Goal: Task Accomplishment & Management: Manage account settings

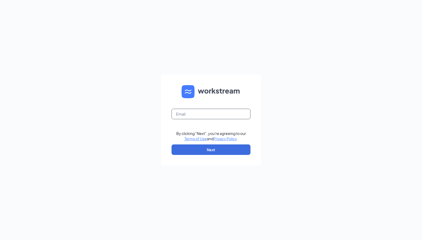
click at [224, 114] on input "text" at bounding box center [210, 114] width 79 height 11
type input "rs035351@tacobell.com"
click at [196, 148] on button "Next" at bounding box center [210, 150] width 79 height 11
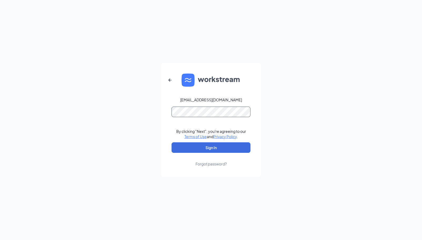
click at [171, 143] on button "Sign In" at bounding box center [210, 148] width 79 height 11
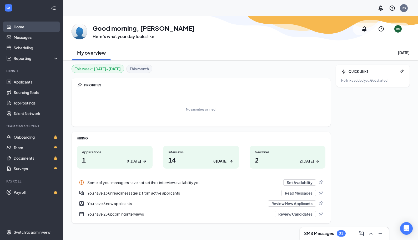
click at [27, 31] on link "Home" at bounding box center [36, 27] width 45 height 11
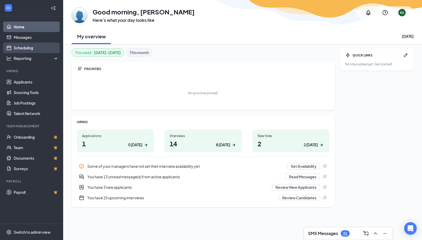
click at [25, 47] on link "Scheduling" at bounding box center [36, 48] width 45 height 11
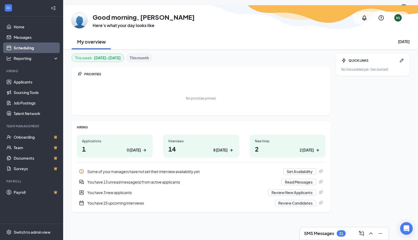
scroll to position [16, 0]
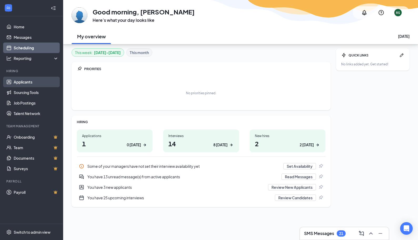
click at [31, 79] on link "Applicants" at bounding box center [36, 82] width 45 height 11
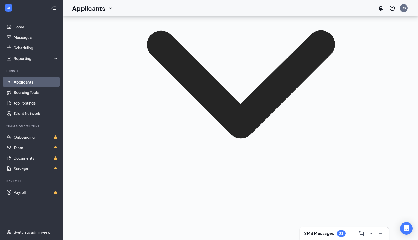
scroll to position [121, 0]
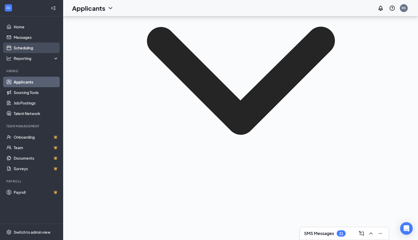
click at [34, 51] on link "Scheduling" at bounding box center [36, 48] width 45 height 11
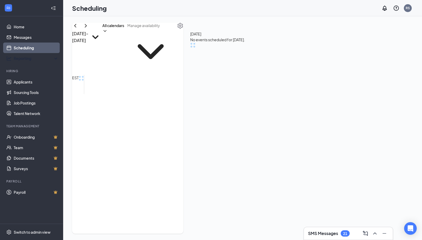
scroll to position [186, 0]
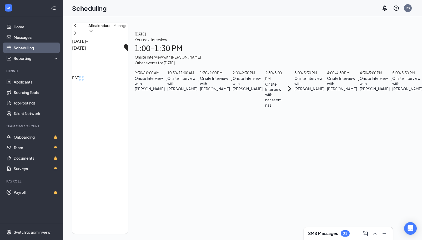
click at [264, 113] on div "[DATE] Your next interview 1:00 - 1:30 PM Onsite Interview with [PERSON_NAME] O…" at bounding box center [329, 70] width 402 height 94
click at [88, 29] on icon "ChevronDown" at bounding box center [90, 30] width 5 height 5
click at [88, 29] on icon "ChevronUp" at bounding box center [90, 30] width 5 height 5
click at [70, 26] on div "[DATE] - [DATE] All calendars EST Sun 14 Mon 15 Tue 16 Wed 17 Thu 18 Fri 19 Sat…" at bounding box center [300, 128] width 475 height 224
click at [74, 25] on icon "ChevronLeft" at bounding box center [75, 26] width 6 height 6
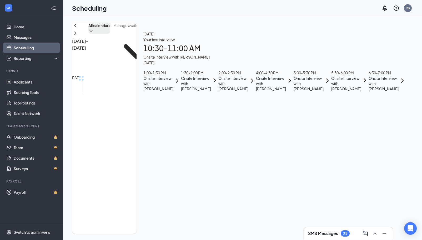
click at [55, 6] on icon "Collapse" at bounding box center [53, 8] width 5 height 5
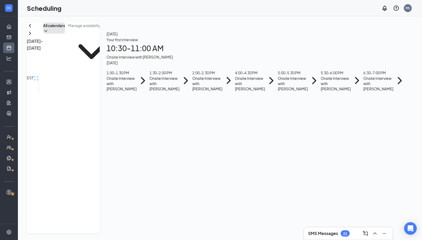
click at [43, 29] on icon "ChevronDown" at bounding box center [45, 30] width 5 height 5
click at [43, 29] on icon "ChevronUp" at bounding box center [45, 30] width 5 height 5
click at [29, 27] on icon "ChevronLeft" at bounding box center [30, 26] width 6 height 6
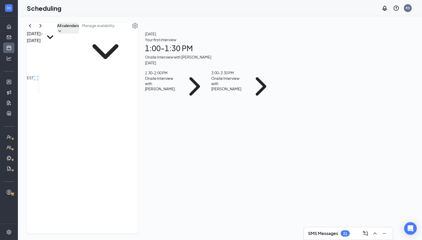
click at [36, 27] on div "[DATE] - [DATE]" at bounding box center [42, 49] width 30 height 52
click at [39, 26] on icon "ChevronRight" at bounding box center [40, 26] width 6 height 6
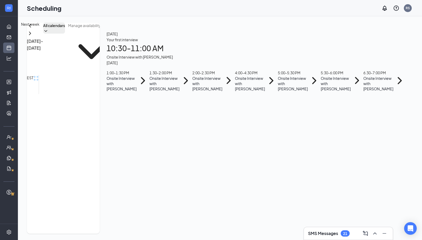
click at [30, 33] on icon "ChevronRight" at bounding box center [30, 33] width 2 height 3
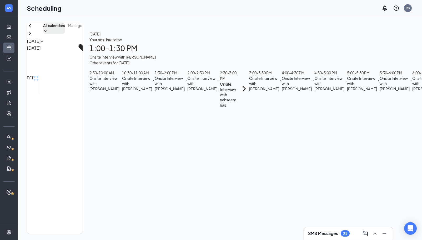
click at [164, 43] on h1 "1:00 - 1:30 PM" at bounding box center [283, 49] width 388 height 12
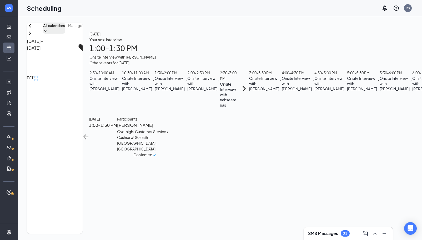
click at [151, 165] on div "Unavailable in basic plan [DATE] Your next interview 1:00 - 1:30 PM Onsite Inte…" at bounding box center [284, 128] width 402 height 211
click at [144, 152] on span "Confirmed" at bounding box center [142, 155] width 19 height 6
click at [93, 152] on div "Unavailable in basic plan [DATE] Your next interview 1:00 - 1:30 PM Onsite Inte…" at bounding box center [284, 128] width 402 height 211
click at [83, 134] on icon "ArrowLeft" at bounding box center [86, 137] width 6 height 6
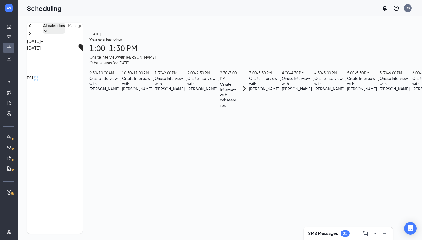
click at [102, 32] on span "[DATE]" at bounding box center [283, 34] width 388 height 6
drag, startPoint x: 32, startPoint y: 72, endPoint x: 39, endPoint y: 64, distance: 10.4
click at [32, 75] on span "EST" at bounding box center [30, 78] width 7 height 6
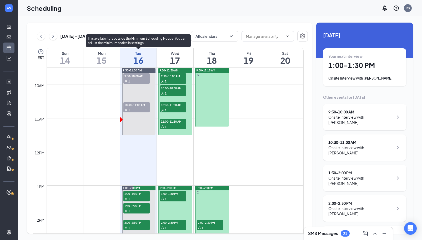
scroll to position [311, 0]
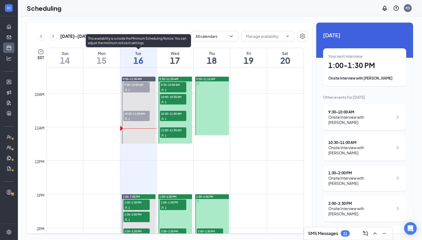
click at [135, 90] on div "1" at bounding box center [136, 89] width 26 height 5
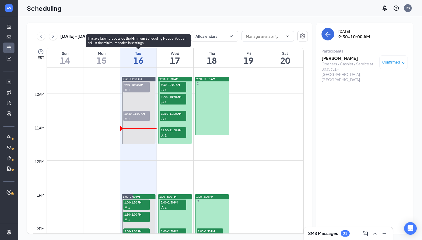
click at [142, 115] on span "10:30-11:00 AM" at bounding box center [136, 113] width 26 height 5
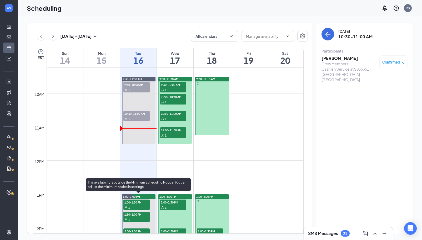
drag, startPoint x: 139, startPoint y: 202, endPoint x: 235, endPoint y: 167, distance: 102.0
click at [139, 202] on span "1:00-1:30 PM" at bounding box center [136, 202] width 26 height 5
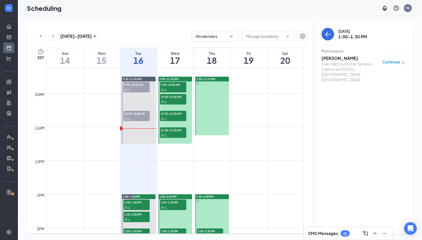
click at [138, 58] on h1 "16" at bounding box center [138, 60] width 37 height 9
